Goal: Navigation & Orientation: Find specific page/section

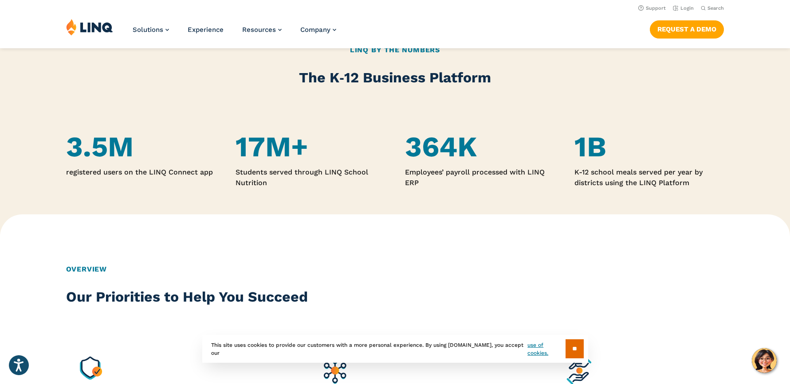
scroll to position [582, 0]
click at [682, 3] on li "Login" at bounding box center [683, 8] width 21 height 10
click at [683, 9] on link "Login" at bounding box center [683, 8] width 21 height 6
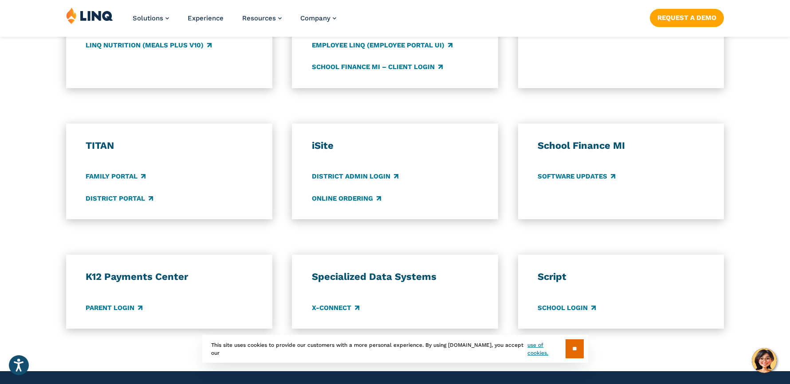
scroll to position [650, 0]
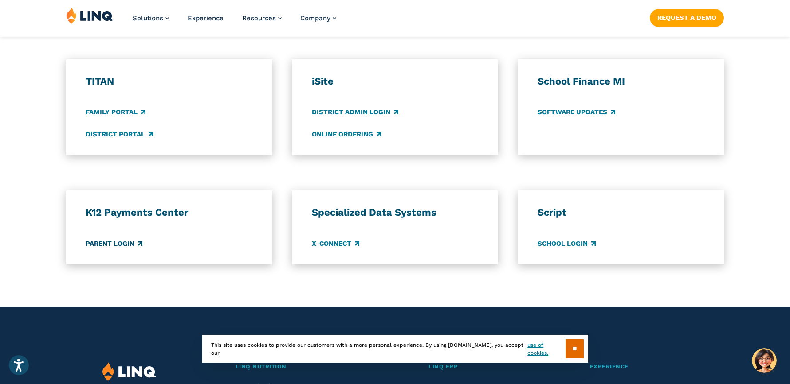
click at [121, 244] on link "Parent Login" at bounding box center [114, 244] width 57 height 10
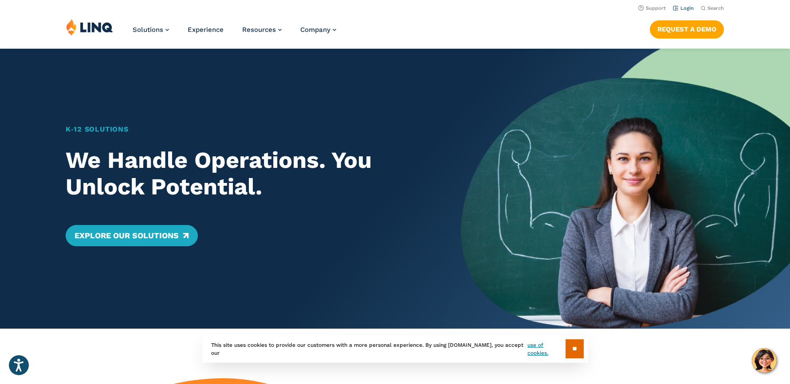
click at [679, 5] on li "Login" at bounding box center [683, 8] width 21 height 10
click at [680, 7] on link "Login" at bounding box center [683, 8] width 21 height 6
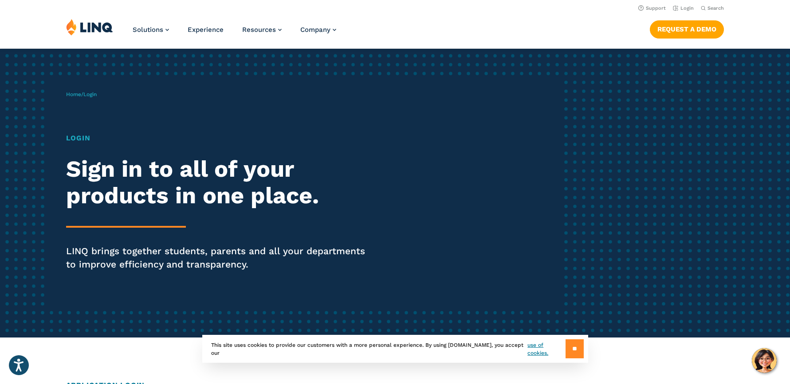
click at [565, 346] on input "**" at bounding box center [574, 349] width 18 height 19
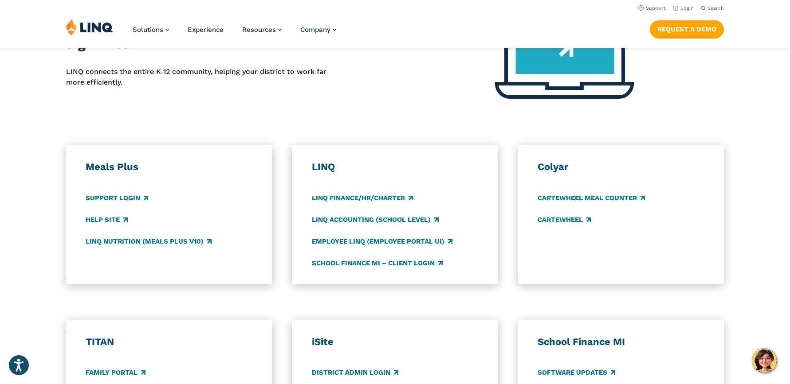
scroll to position [313, 0]
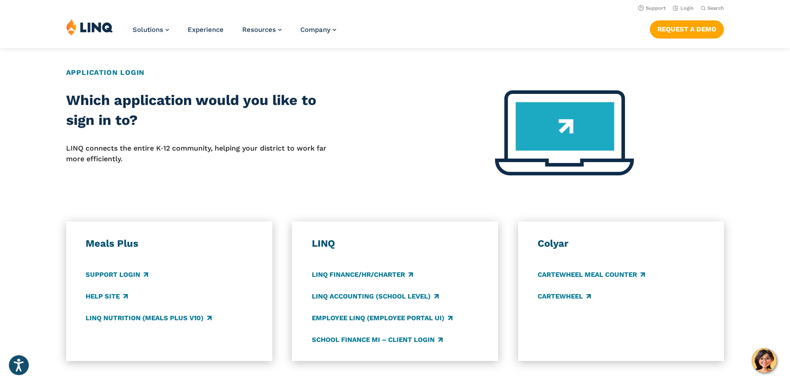
click at [123, 245] on h3 "Meals Plus" at bounding box center [169, 244] width 167 height 12
click at [686, 5] on link "Login" at bounding box center [683, 8] width 21 height 6
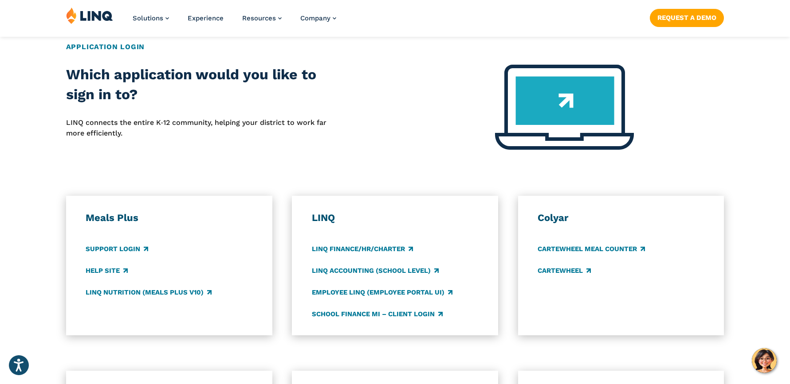
scroll to position [379, 0]
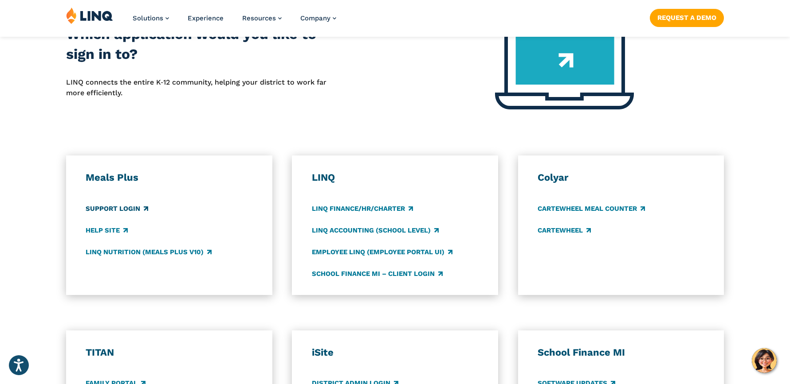
click at [137, 207] on link "Support Login" at bounding box center [117, 209] width 63 height 10
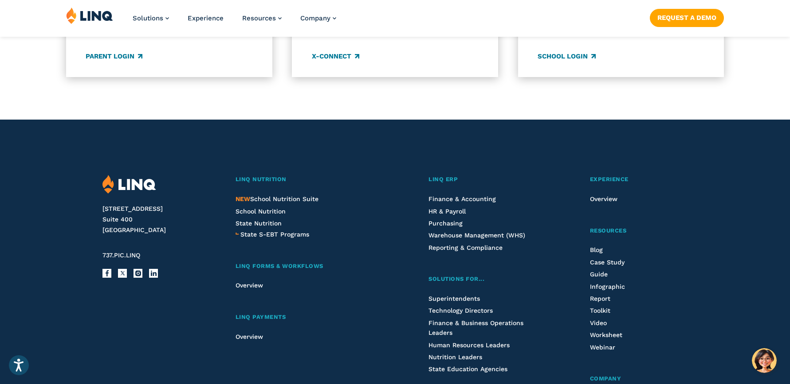
scroll to position [859, 0]
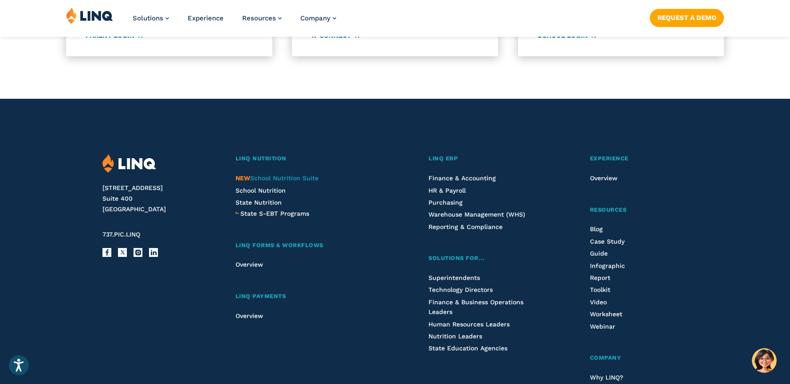
click at [291, 179] on span "NEW School Nutrition Suite" at bounding box center [276, 178] width 83 height 7
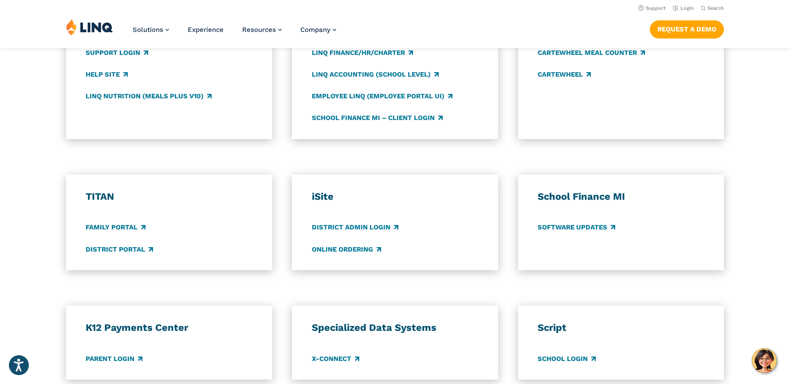
scroll to position [538, 0]
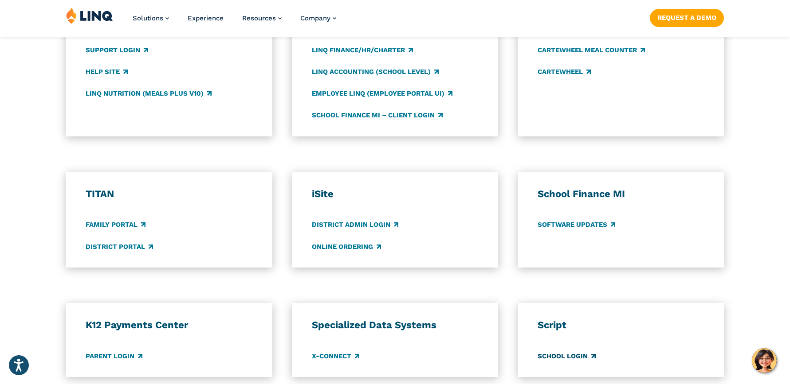
click at [584, 357] on link "School Login" at bounding box center [566, 357] width 58 height 10
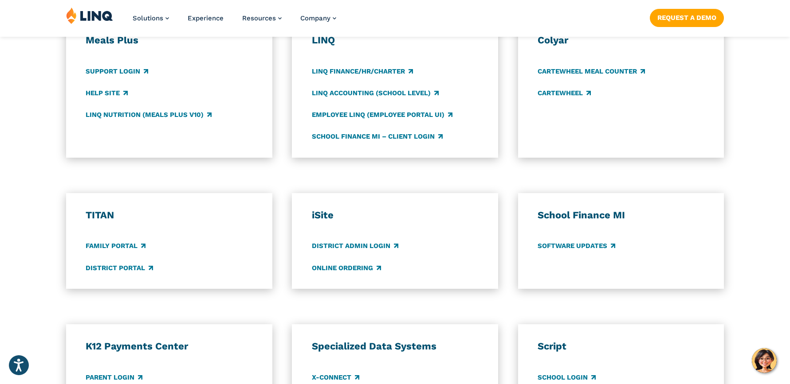
scroll to position [528, 0]
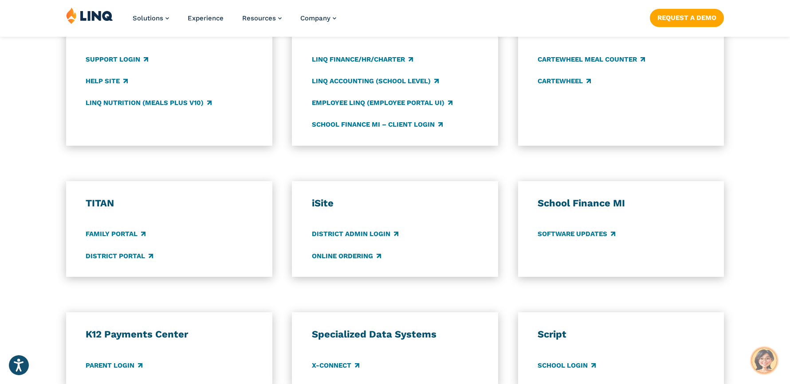
click at [769, 363] on img "Hello, have a question? Let’s chat." at bounding box center [763, 360] width 25 height 25
click at [139, 90] on div "Meals Plus Support Login Help Site LINQ Nutrition (Meals Plus v10)" at bounding box center [169, 76] width 167 height 108
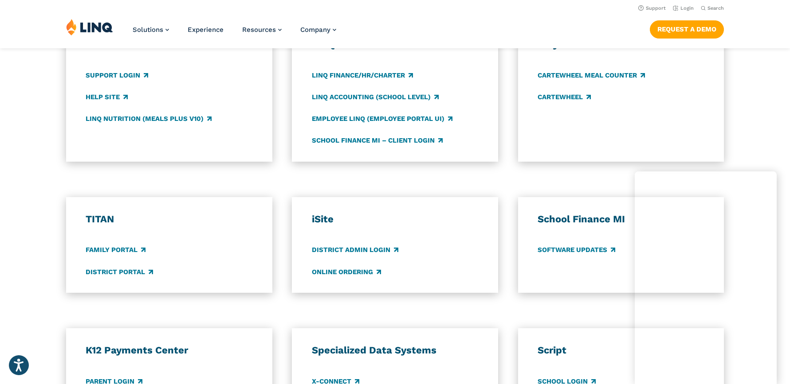
scroll to position [511, 0]
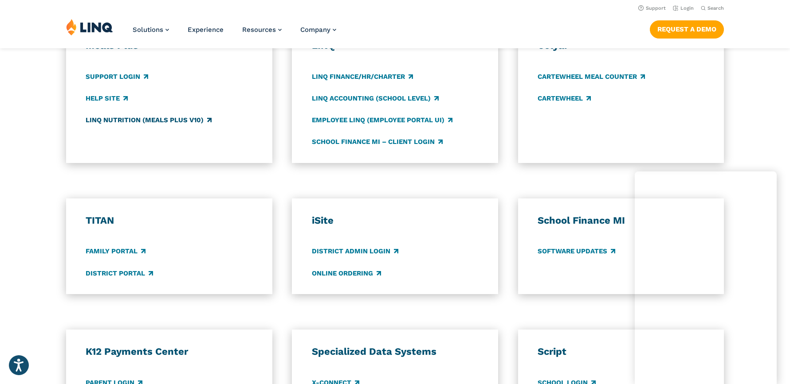
click at [130, 118] on link "LINQ Nutrition (Meals Plus v10)" at bounding box center [149, 120] width 126 height 10
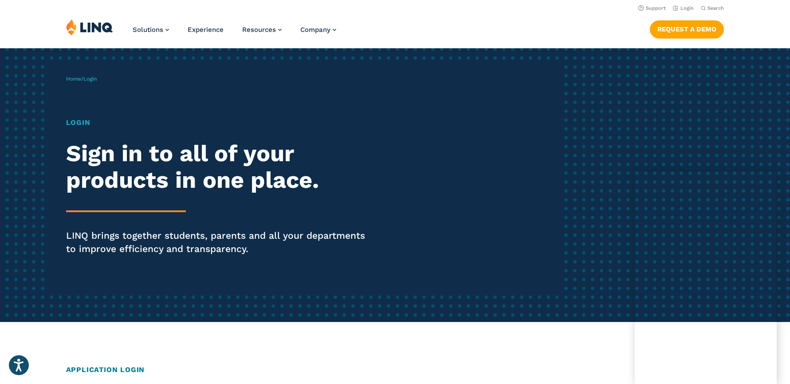
scroll to position [0, 0]
